Goal: Transaction & Acquisition: Download file/media

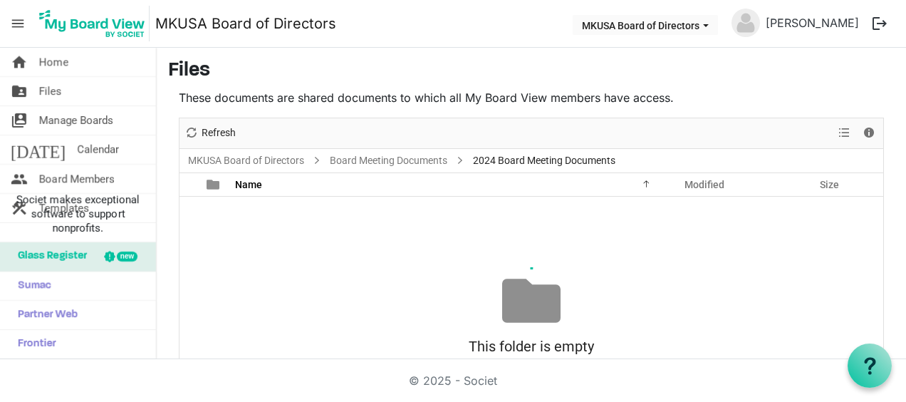
scroll to position [78, 0]
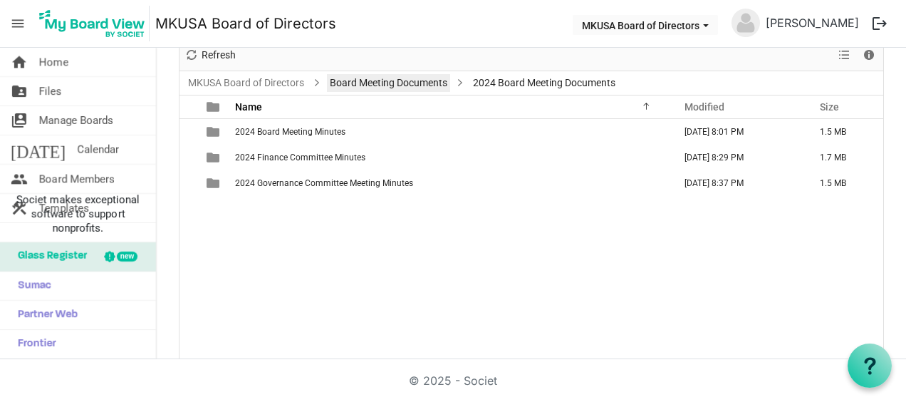
click at [383, 78] on link "Board Meeting Documents" at bounding box center [388, 83] width 123 height 18
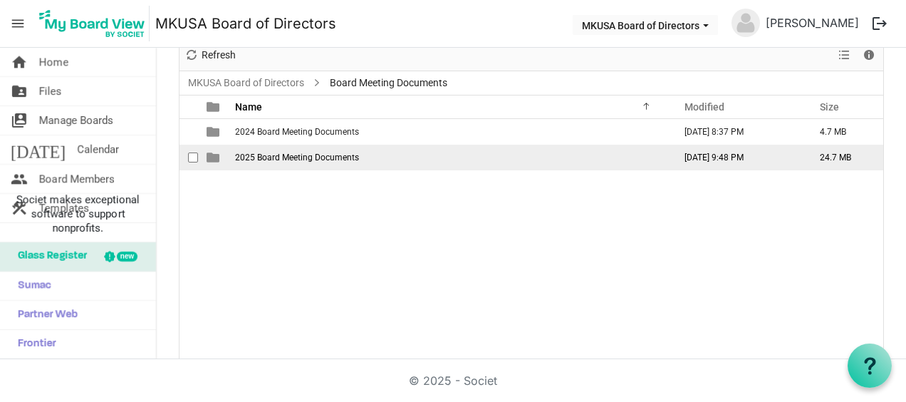
click at [317, 155] on span "2025 Board Meeting Documents" at bounding box center [297, 157] width 124 height 10
click at [316, 156] on span "2025 Board Meeting Documents" at bounding box center [297, 157] width 124 height 10
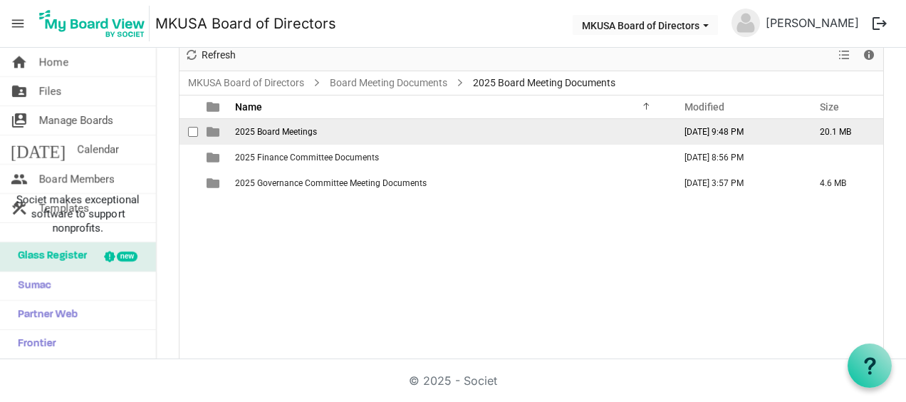
click at [302, 127] on span "2025 Board Meetings" at bounding box center [276, 132] width 82 height 10
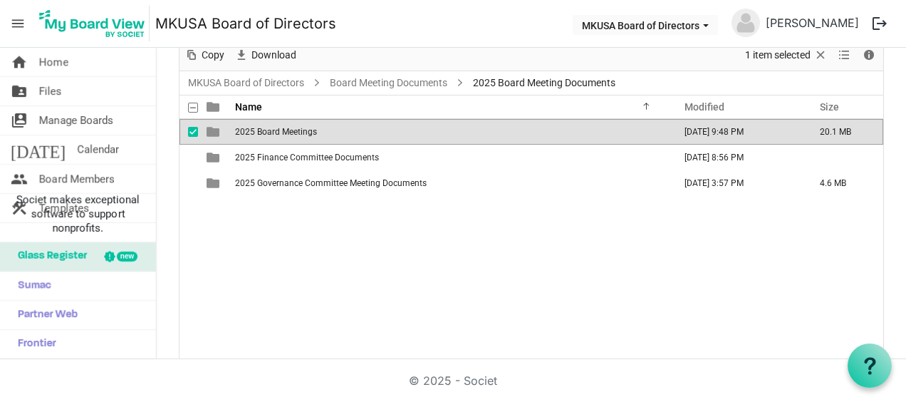
click at [298, 129] on span "2025 Board Meetings" at bounding box center [276, 132] width 82 height 10
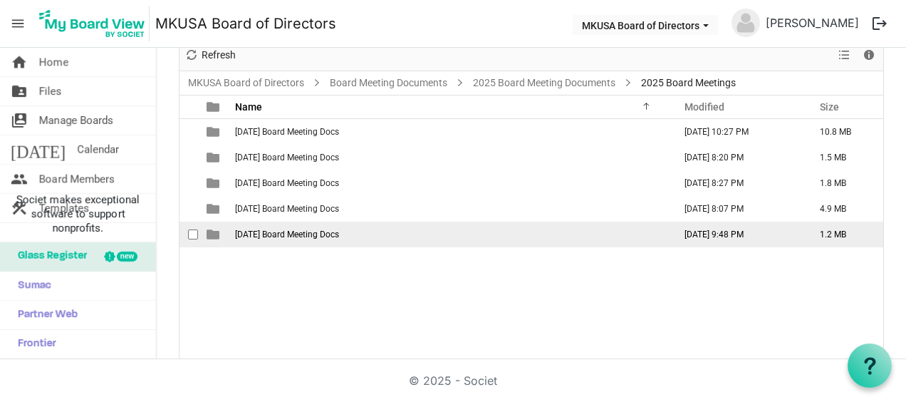
click at [291, 234] on span "[DATE] Board Meeting Docs" at bounding box center [287, 234] width 104 height 10
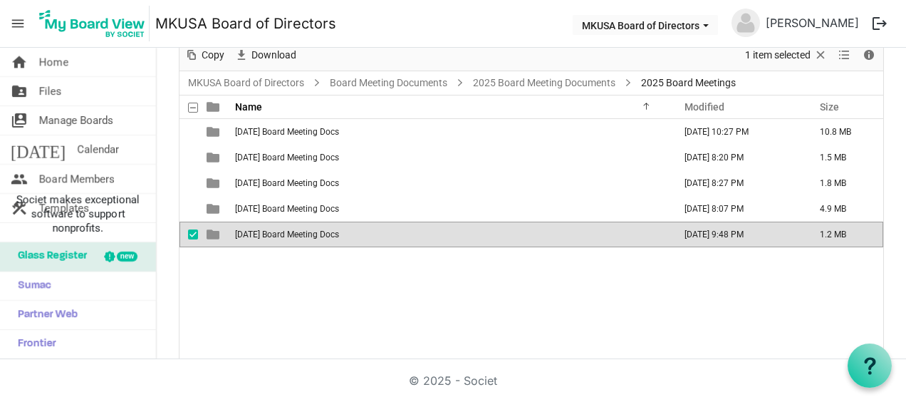
click at [291, 231] on span "[DATE] Board Meeting Docs" at bounding box center [287, 234] width 104 height 10
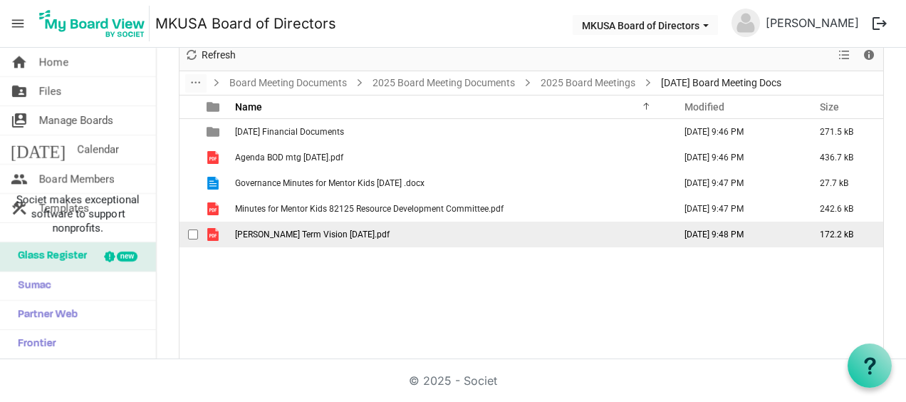
click at [304, 235] on span "[PERSON_NAME] Term Vision [DATE].pdf" at bounding box center [312, 234] width 155 height 10
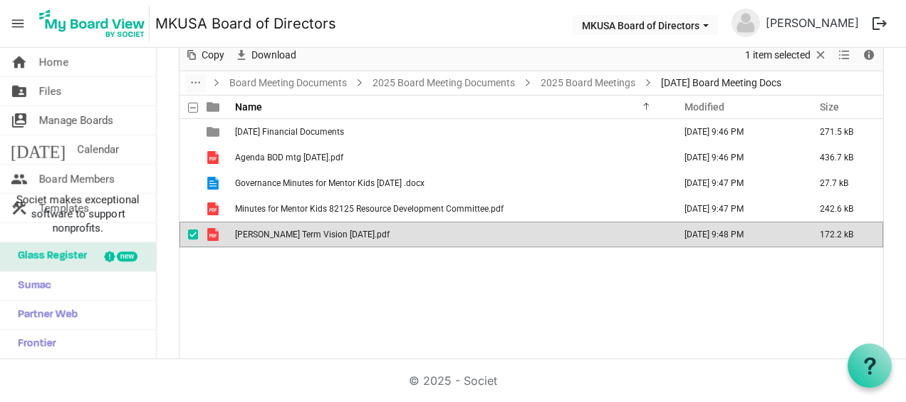
click at [275, 231] on span "[PERSON_NAME] Term Vision [DATE].pdf" at bounding box center [312, 234] width 155 height 10
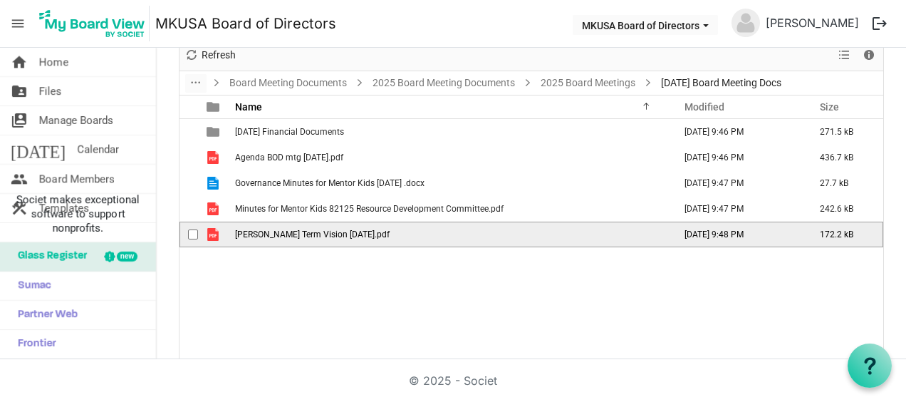
click at [275, 231] on span "[PERSON_NAME] Term Vision [DATE].pdf" at bounding box center [312, 234] width 155 height 10
